Goal: Navigation & Orientation: Find specific page/section

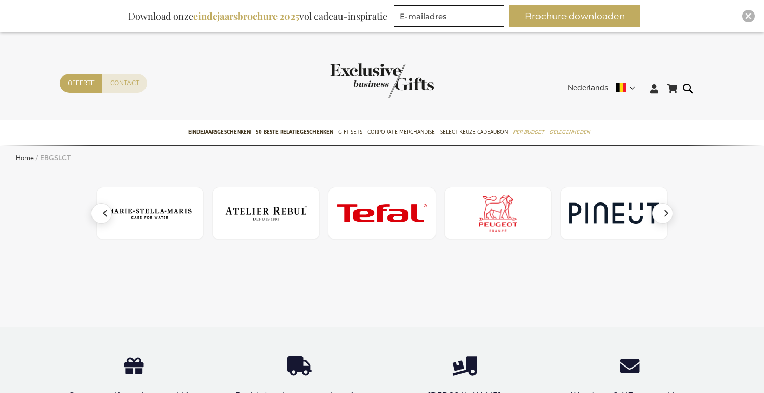
scroll to position [0, 232]
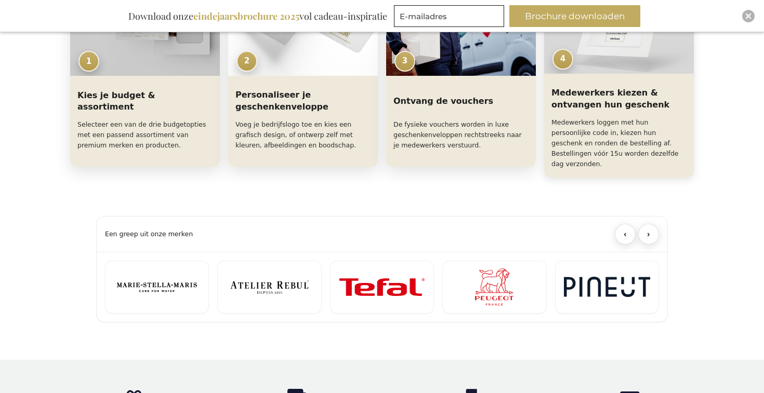
scroll to position [586, 0]
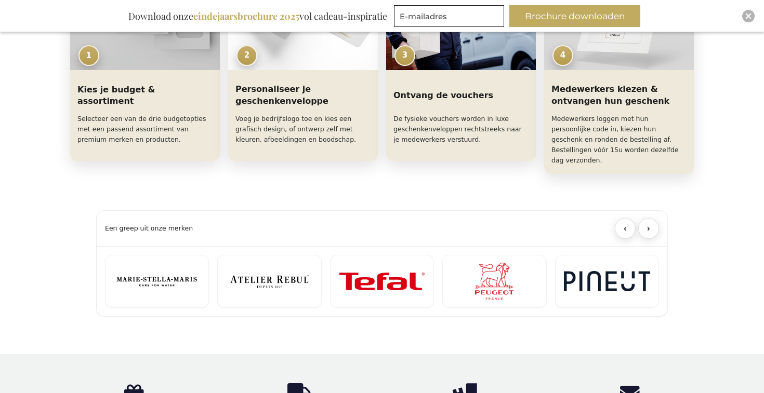
click at [172, 224] on h2 "Een greep uit onze merken" at bounding box center [149, 228] width 88 height 8
click at [650, 218] on button "›" at bounding box center [648, 228] width 21 height 21
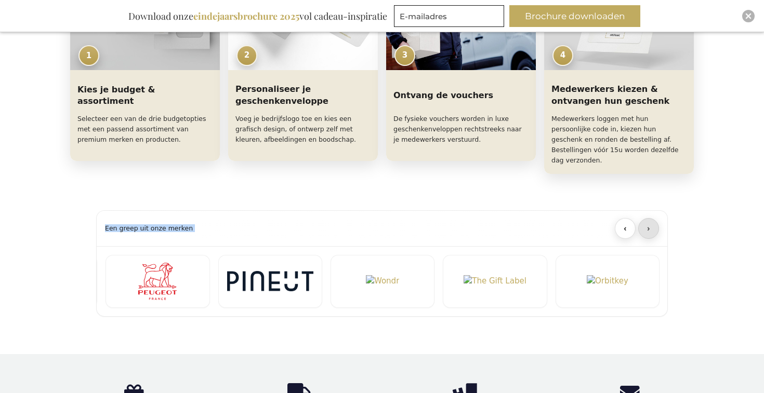
scroll to position [0, 337]
click at [650, 218] on button "›" at bounding box center [648, 228] width 21 height 21
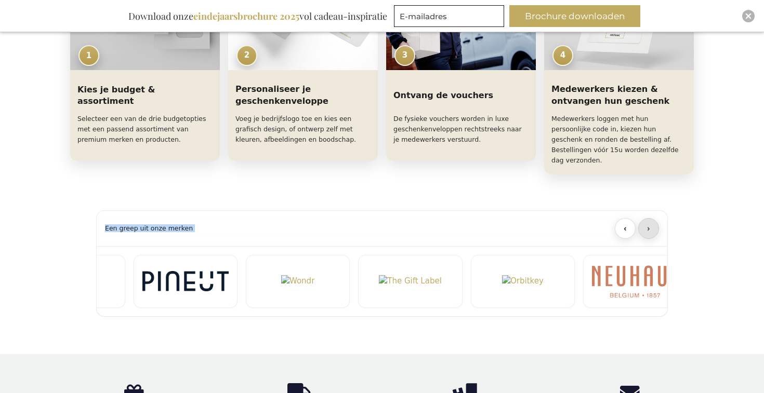
scroll to position [0, 441]
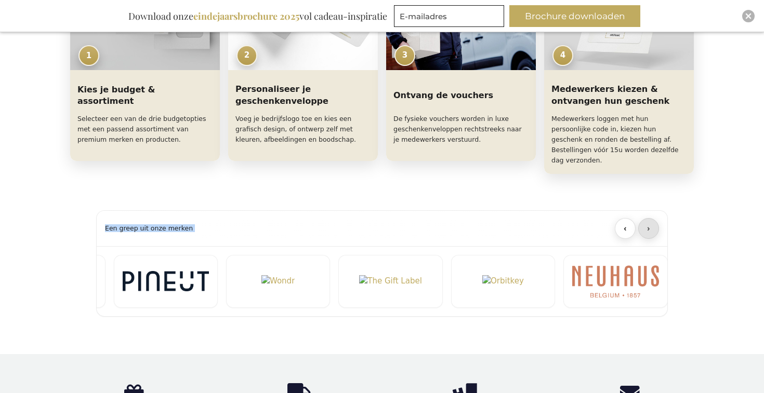
click at [650, 218] on button "›" at bounding box center [648, 228] width 21 height 21
click at [628, 218] on button "‹" at bounding box center [624, 228] width 21 height 21
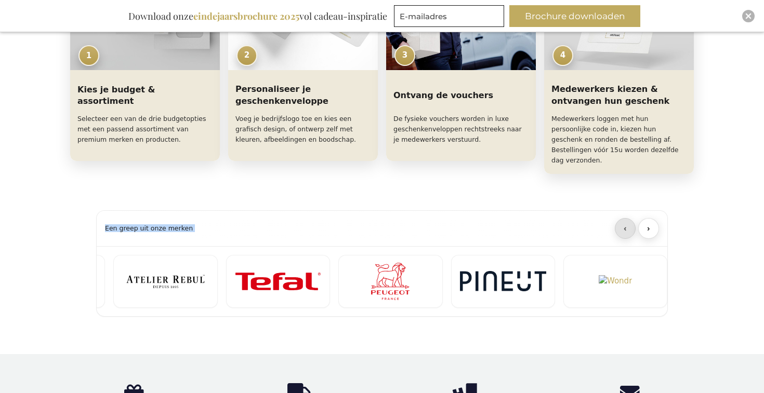
click at [628, 218] on button "‹" at bounding box center [624, 228] width 21 height 21
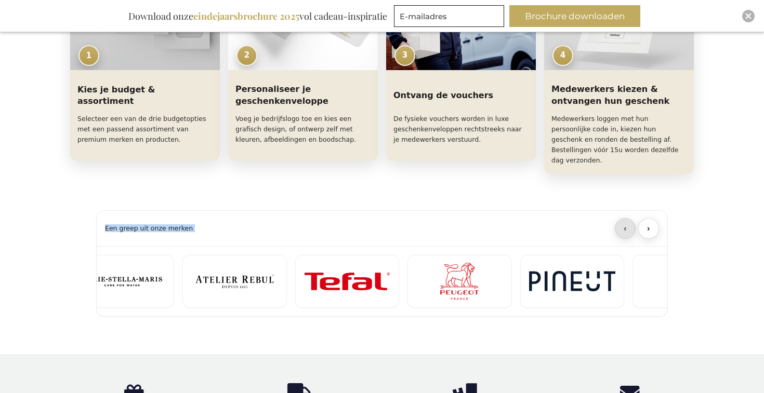
scroll to position [0, 0]
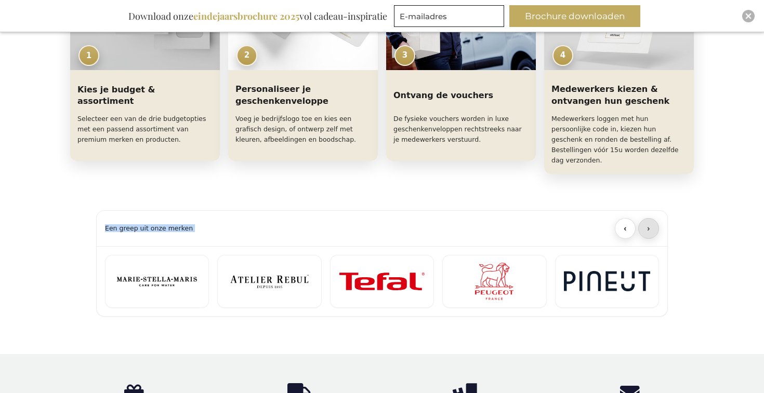
click at [654, 219] on button "›" at bounding box center [648, 228] width 21 height 21
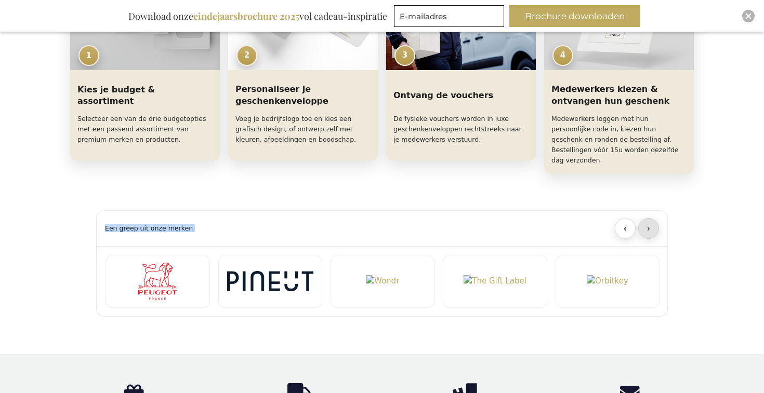
scroll to position [0, 337]
click at [621, 219] on button "‹" at bounding box center [624, 228] width 21 height 21
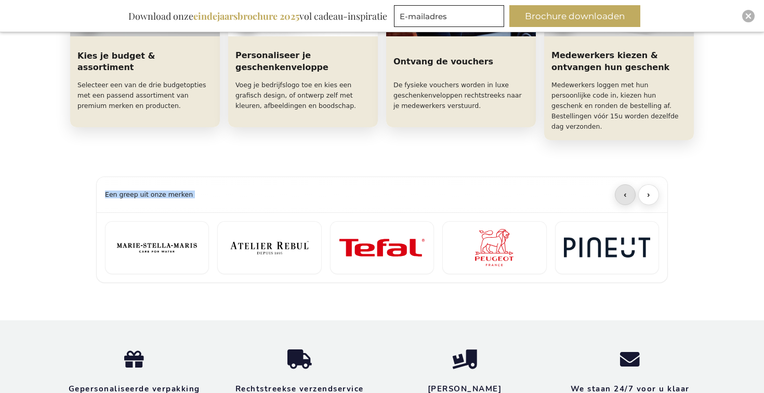
scroll to position [621, 0]
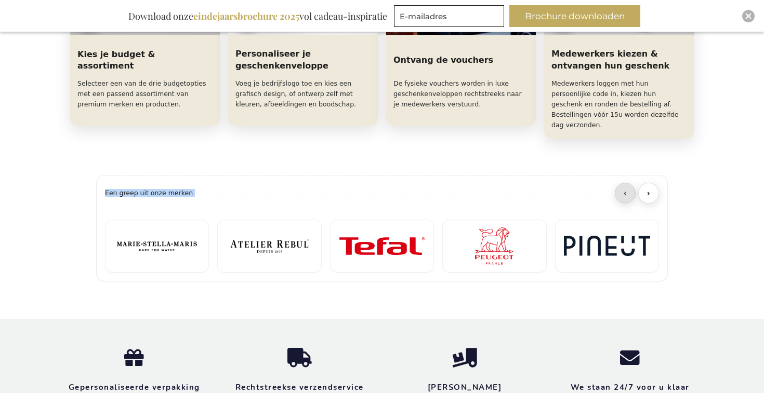
click at [625, 183] on button "‹" at bounding box center [624, 193] width 21 height 21
click at [651, 183] on button "›" at bounding box center [648, 193] width 21 height 21
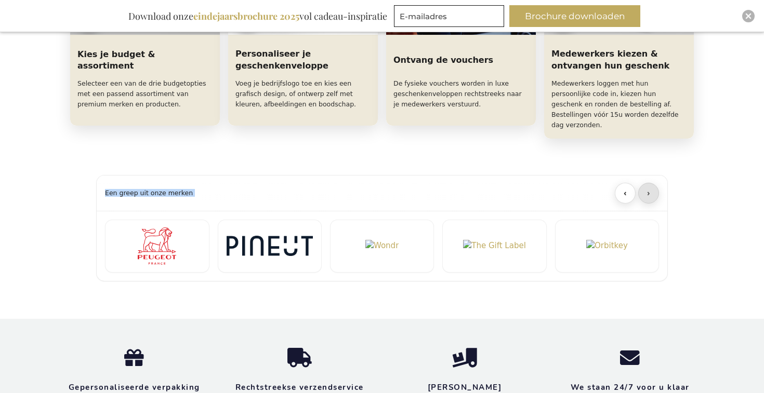
click at [651, 183] on button "›" at bounding box center [648, 193] width 21 height 21
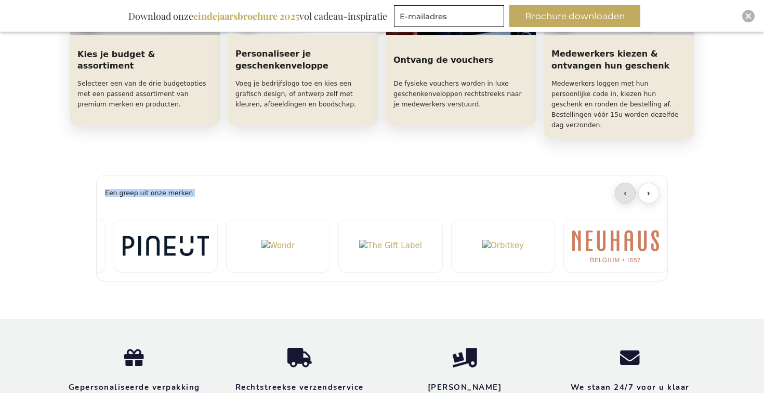
click at [628, 184] on button "‹" at bounding box center [624, 193] width 21 height 21
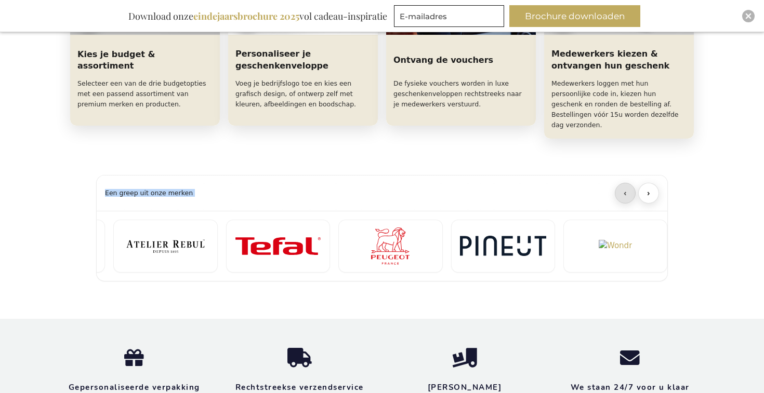
click at [628, 184] on button "‹" at bounding box center [624, 193] width 21 height 21
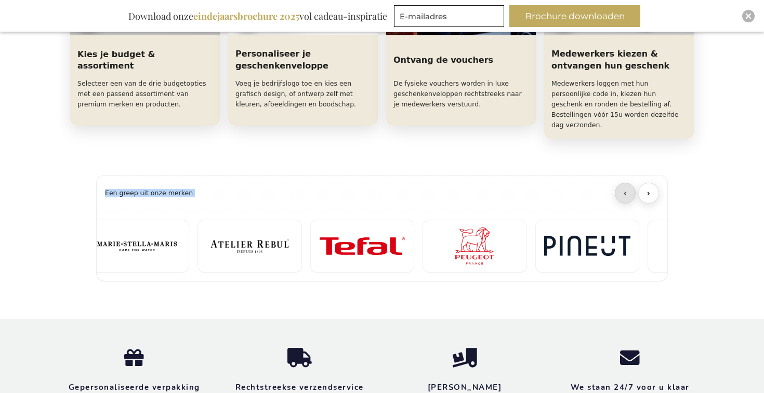
scroll to position [0, 0]
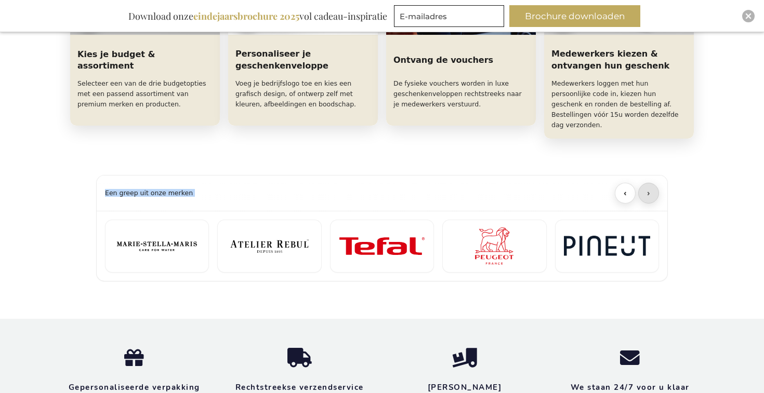
click at [647, 183] on button "›" at bounding box center [648, 193] width 21 height 21
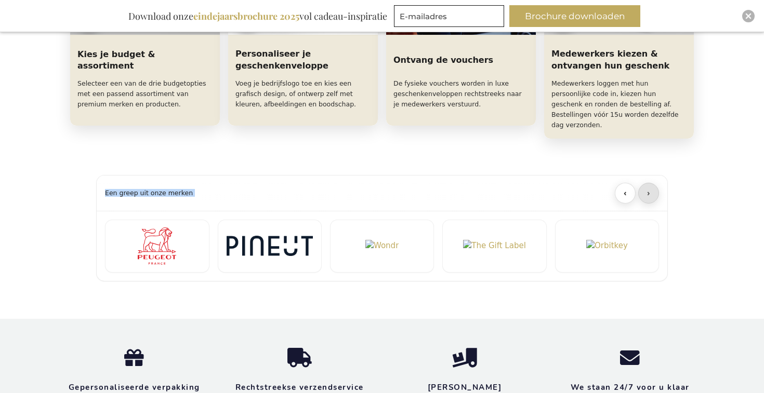
click at [647, 183] on button "›" at bounding box center [648, 193] width 21 height 21
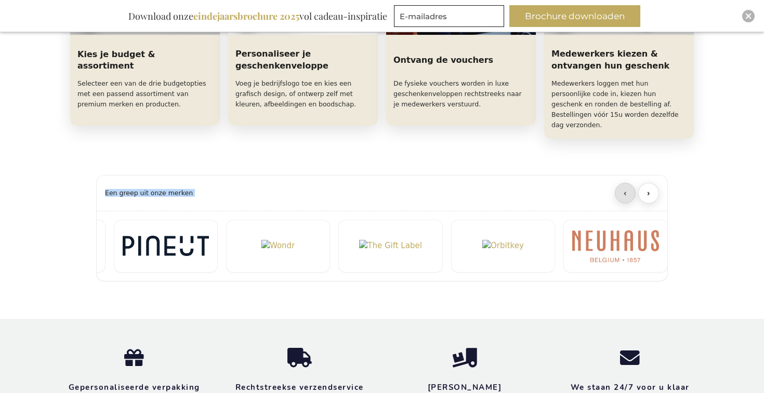
click at [625, 185] on button "‹" at bounding box center [624, 193] width 21 height 21
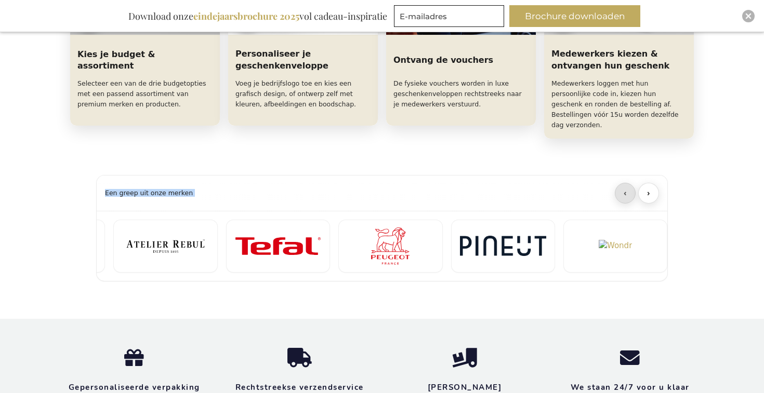
click at [625, 185] on button "‹" at bounding box center [624, 193] width 21 height 21
